Goal: Task Accomplishment & Management: Manage account settings

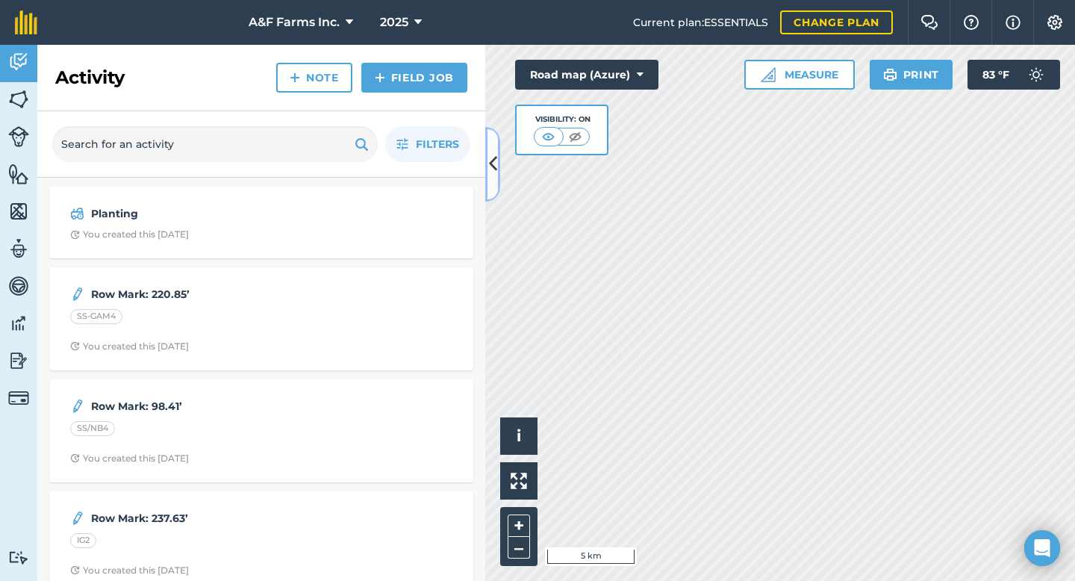
click at [491, 178] on button at bounding box center [492, 164] width 15 height 75
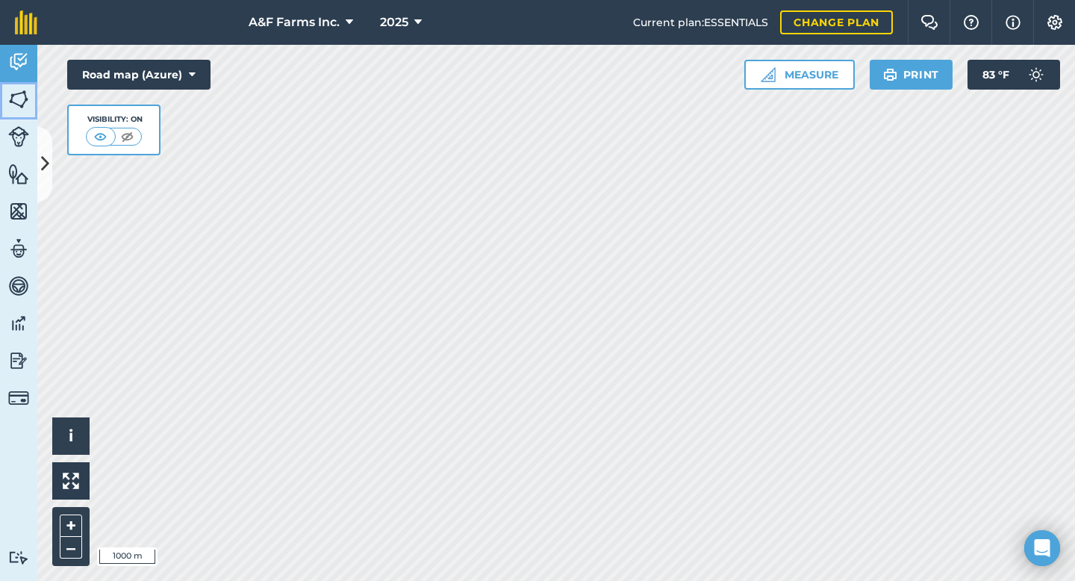
click at [18, 100] on img at bounding box center [18, 99] width 21 height 22
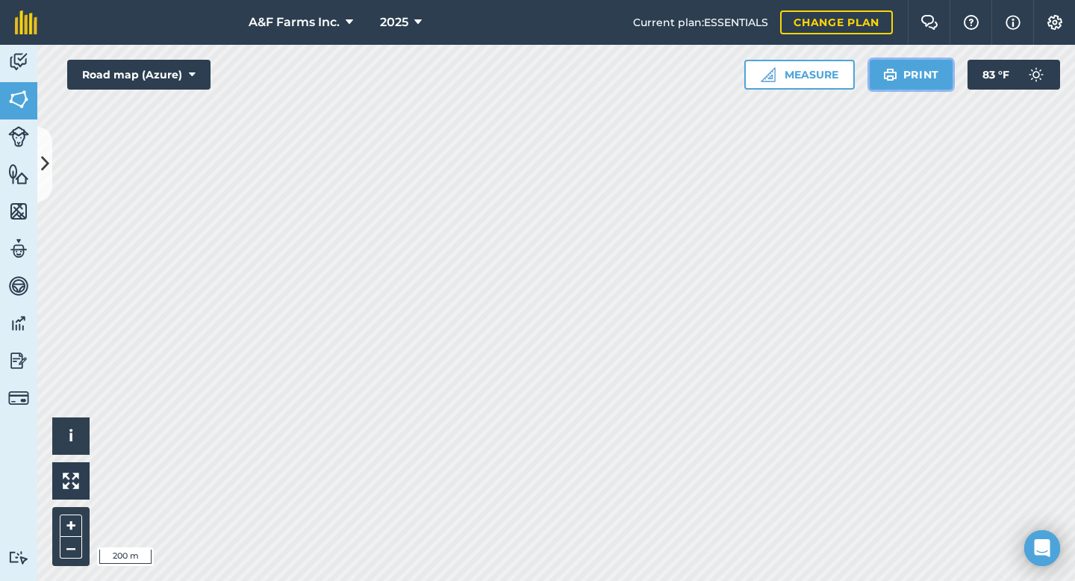
click at [906, 63] on button "Print" at bounding box center [912, 75] width 84 height 30
click at [910, 70] on button "Print" at bounding box center [912, 75] width 84 height 30
click at [1065, 19] on button "Settings" at bounding box center [1054, 22] width 42 height 45
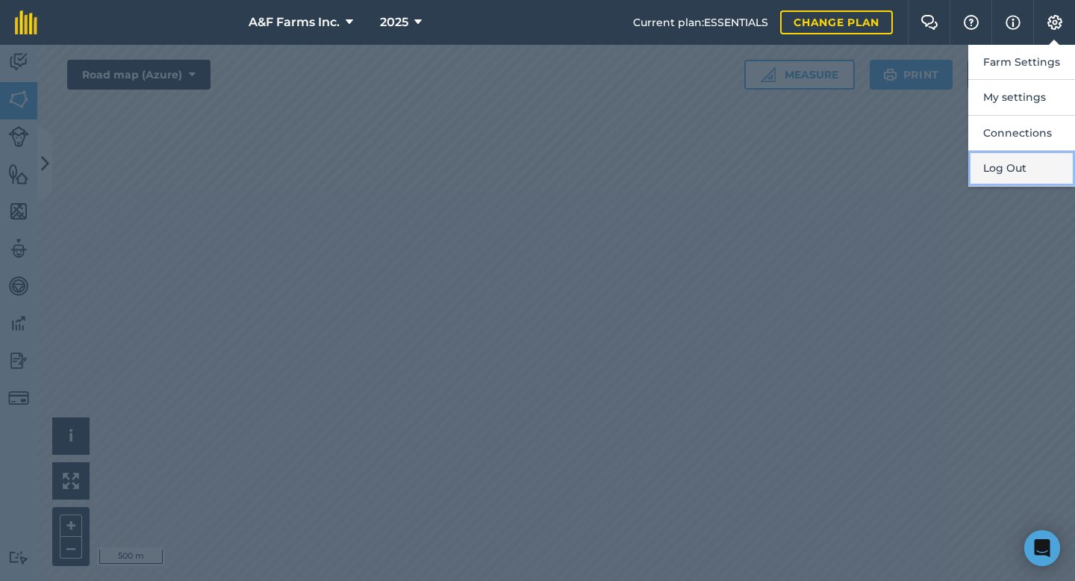
click at [1019, 169] on button "Log Out" at bounding box center [1021, 168] width 107 height 35
